Goal: Task Accomplishment & Management: Use online tool/utility

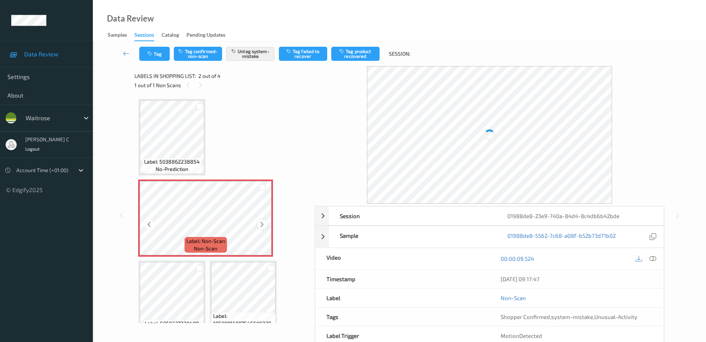
click at [264, 224] on icon at bounding box center [262, 224] width 6 height 7
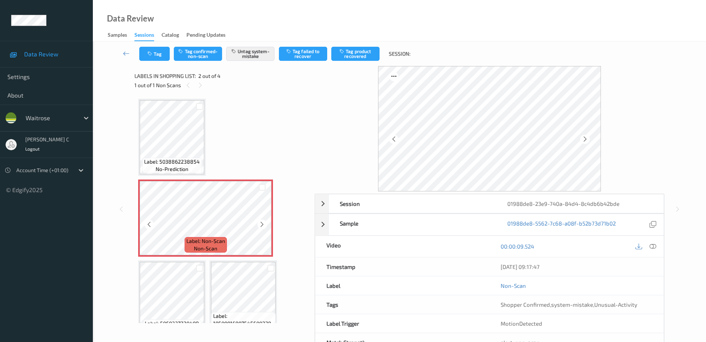
click at [264, 224] on icon at bounding box center [262, 224] width 6 height 7
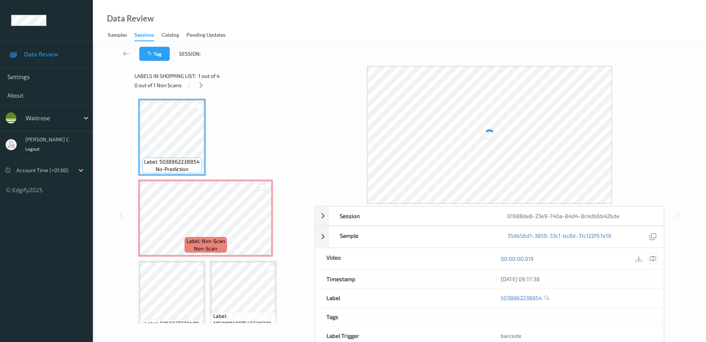
click at [655, 259] on icon at bounding box center [653, 259] width 7 height 7
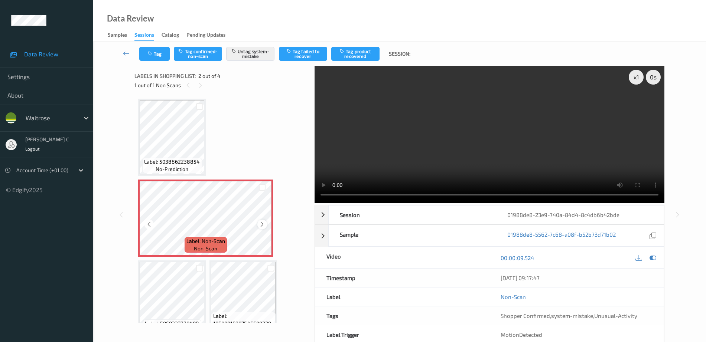
click at [262, 224] on icon at bounding box center [262, 224] width 6 height 7
